Goal: Information Seeking & Learning: Compare options

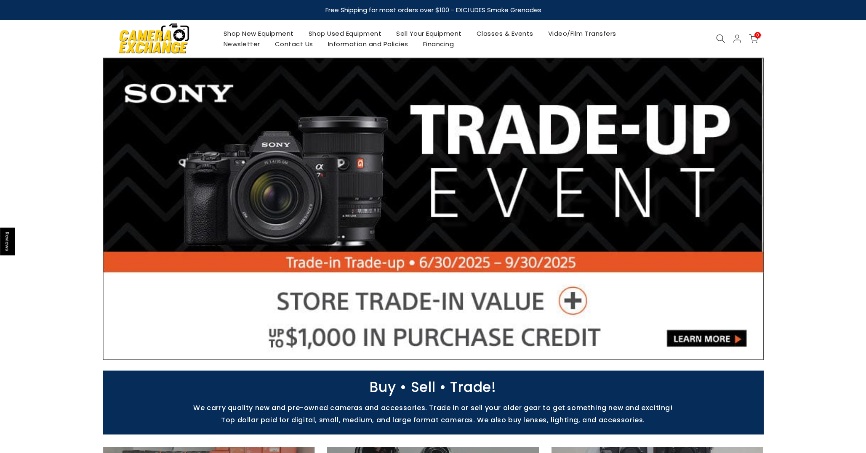
click at [284, 33] on link "Shop New Equipment" at bounding box center [258, 33] width 85 height 11
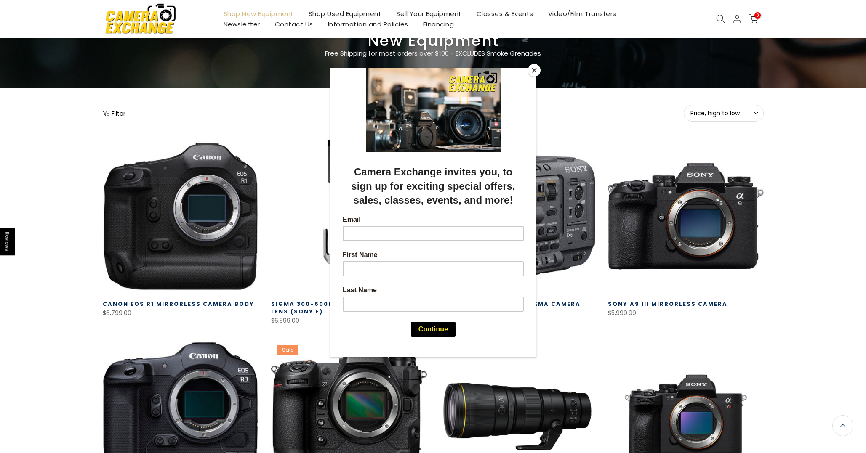
scroll to position [102, 0]
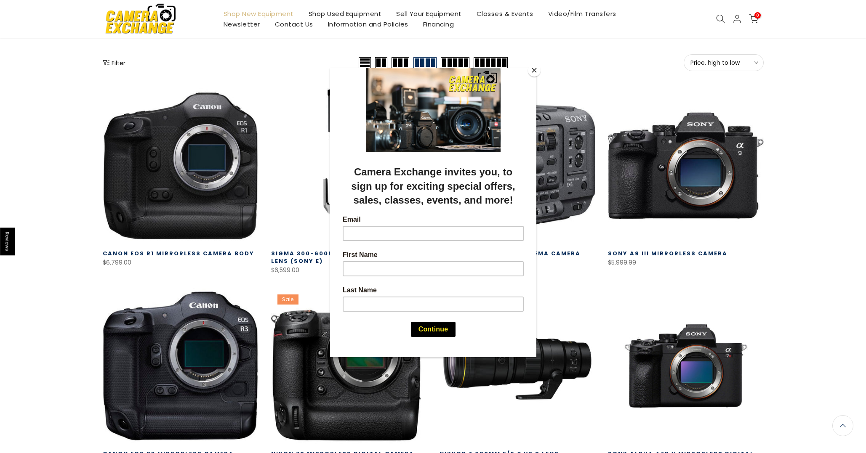
click at [817, 249] on div at bounding box center [433, 226] width 866 height 453
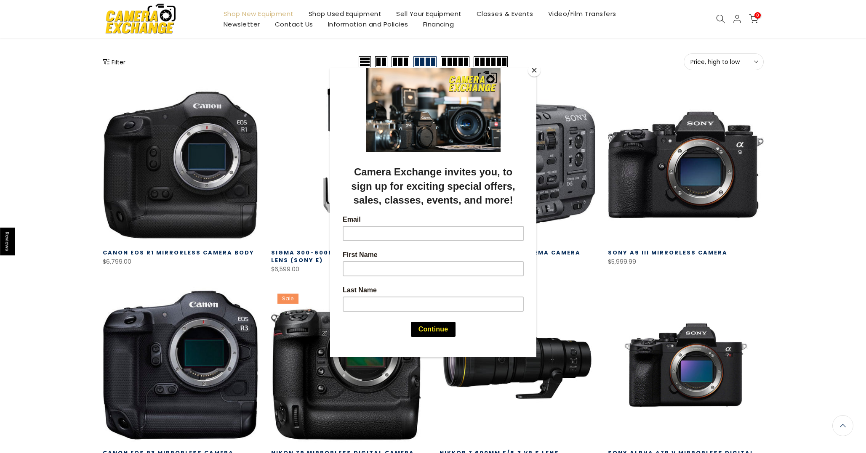
click at [534, 71] on button "Close" at bounding box center [534, 70] width 13 height 13
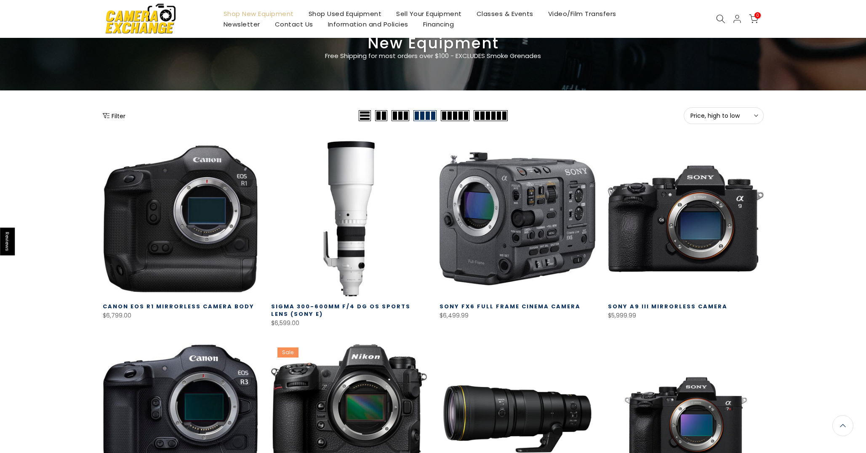
scroll to position [44, 0]
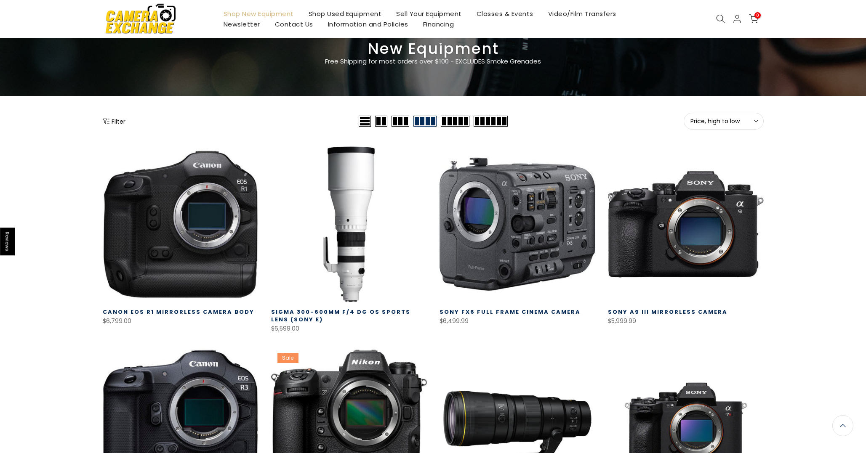
click at [719, 19] on icon at bounding box center [720, 18] width 9 height 9
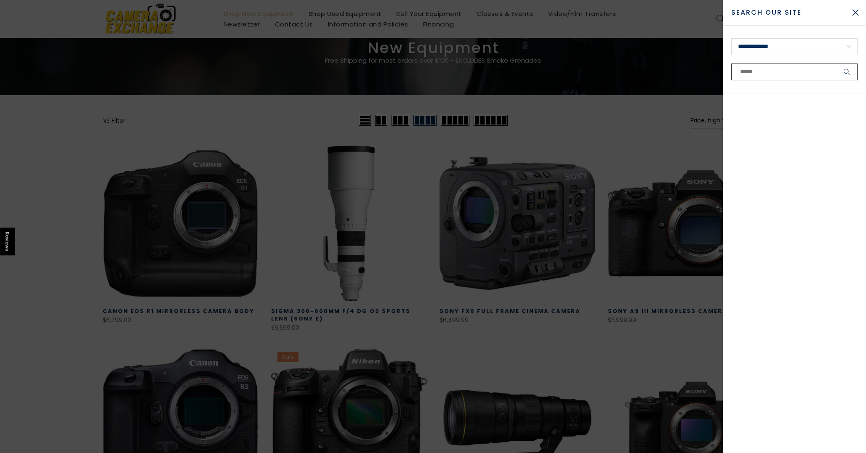
click at [764, 72] on input "text" at bounding box center [794, 72] width 126 height 17
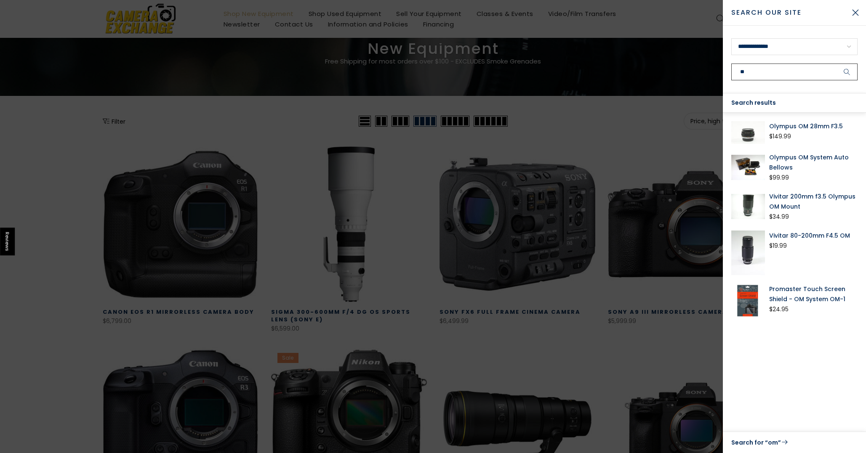
type input "*"
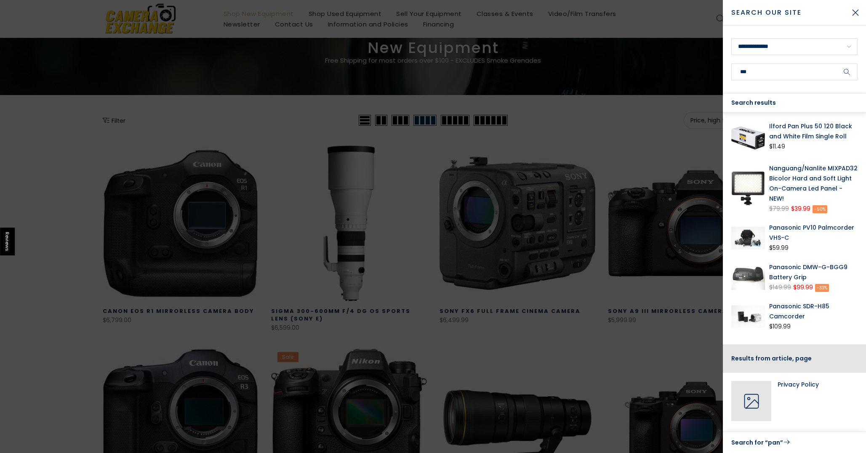
click at [125, 125] on div at bounding box center [433, 226] width 866 height 453
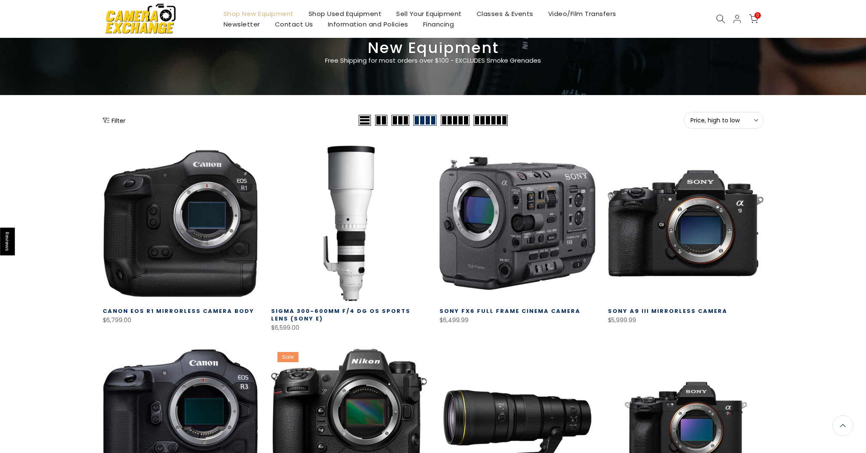
click at [122, 123] on button "Filter" at bounding box center [114, 120] width 23 height 8
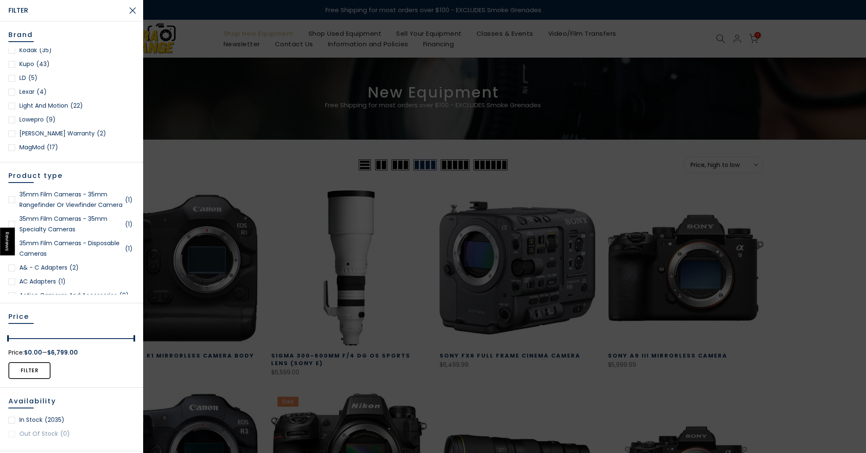
scroll to position [758, 0]
click at [12, 130] on div at bounding box center [11, 129] width 7 height 7
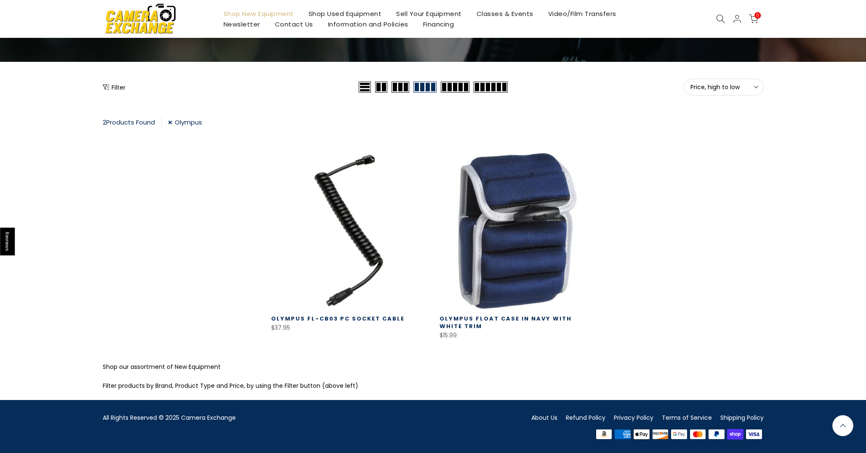
scroll to position [77, 0]
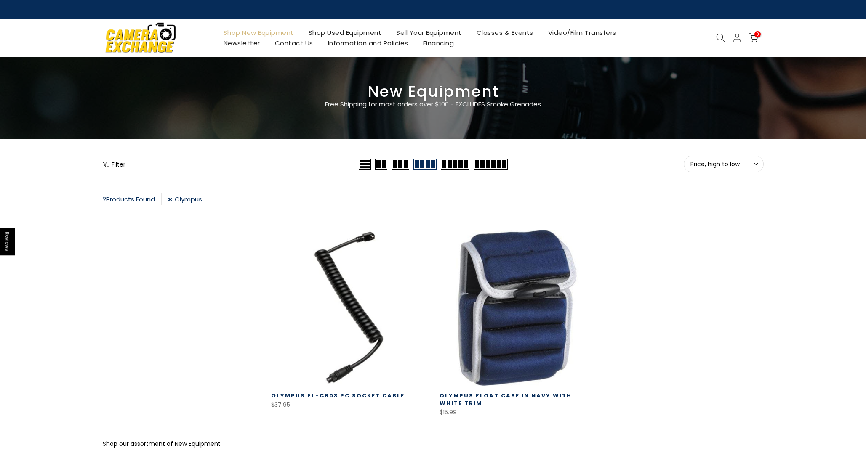
click at [176, 199] on link "Olympus" at bounding box center [185, 199] width 34 height 11
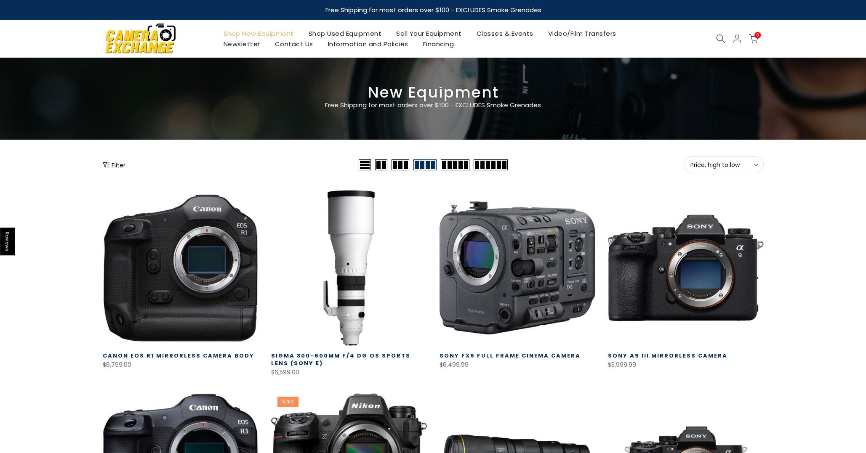
click at [719, 39] on icon at bounding box center [720, 38] width 9 height 9
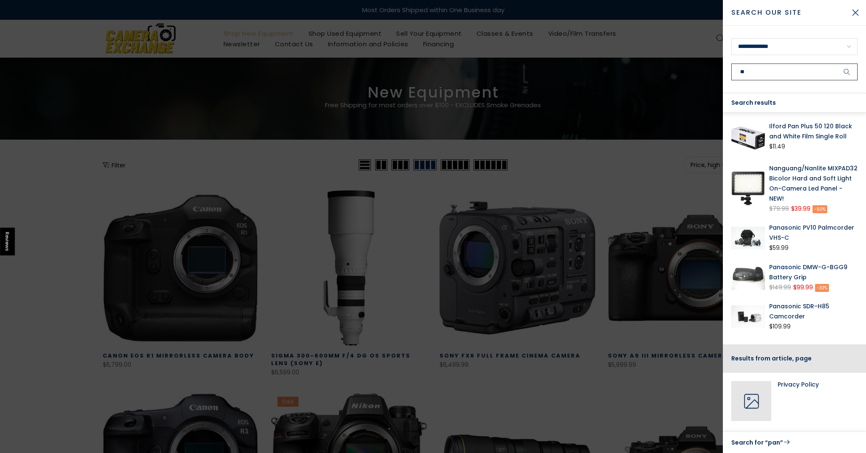
type input "*"
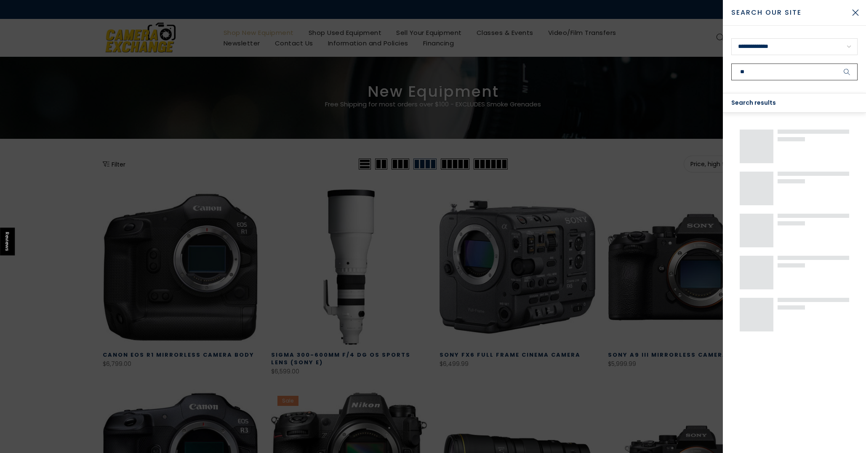
type input "*"
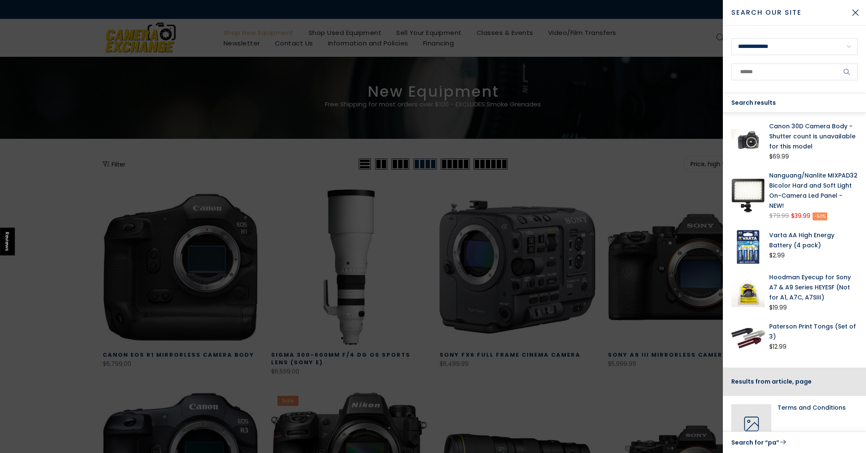
click at [112, 113] on div at bounding box center [433, 226] width 866 height 453
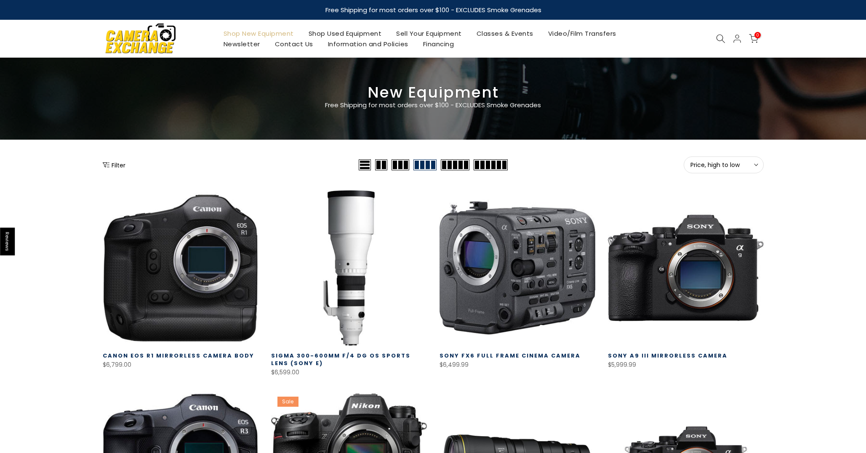
click at [123, 164] on button "Filter" at bounding box center [114, 165] width 23 height 8
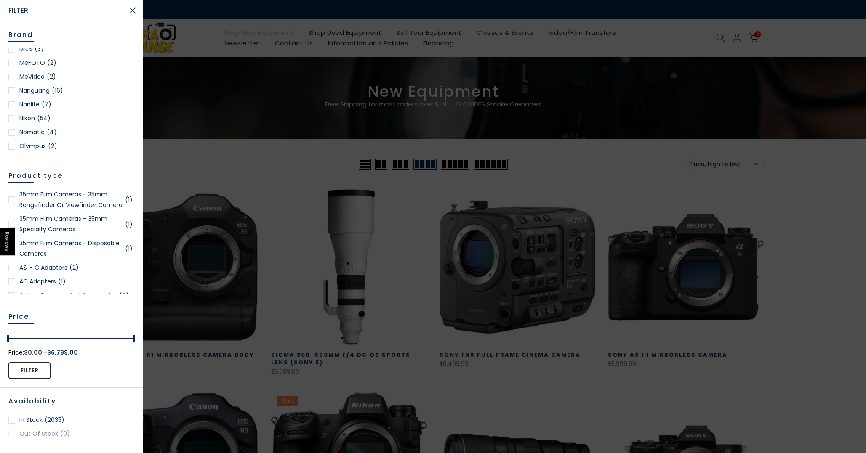
scroll to position [837, 0]
click at [40, 104] on link "Panasonic (2)" at bounding box center [71, 106] width 126 height 11
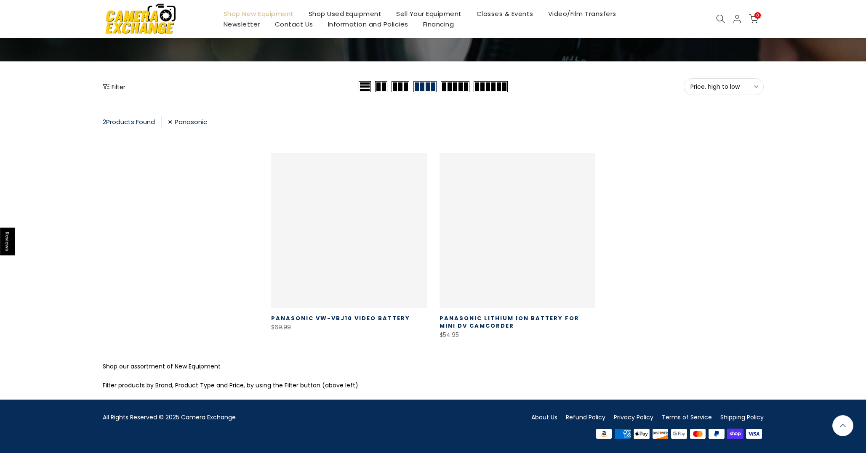
scroll to position [77, 0]
